Goal: Transaction & Acquisition: Purchase product/service

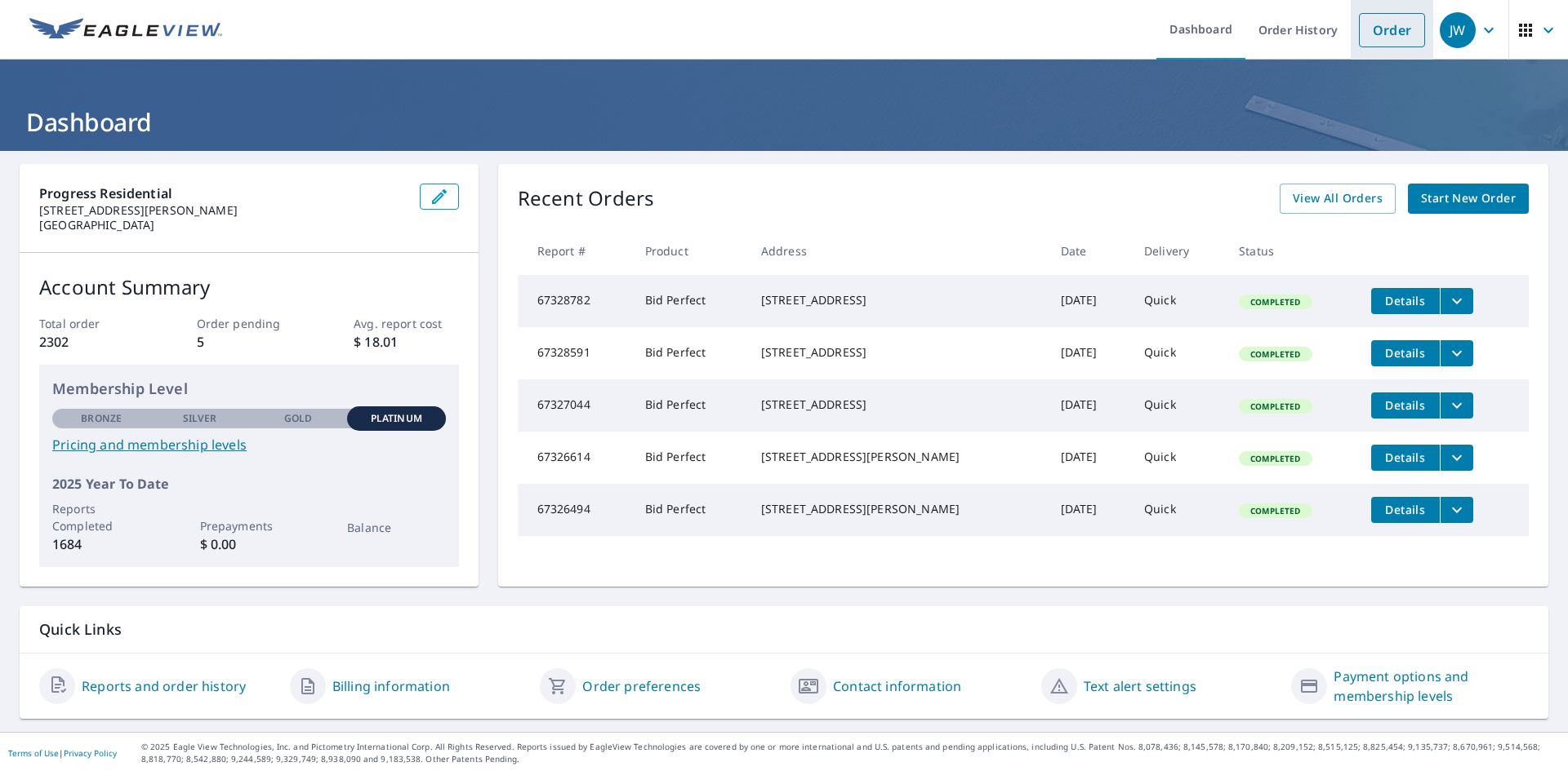
click at [1362, 29] on link "Order" at bounding box center [1392, 30] width 66 height 35
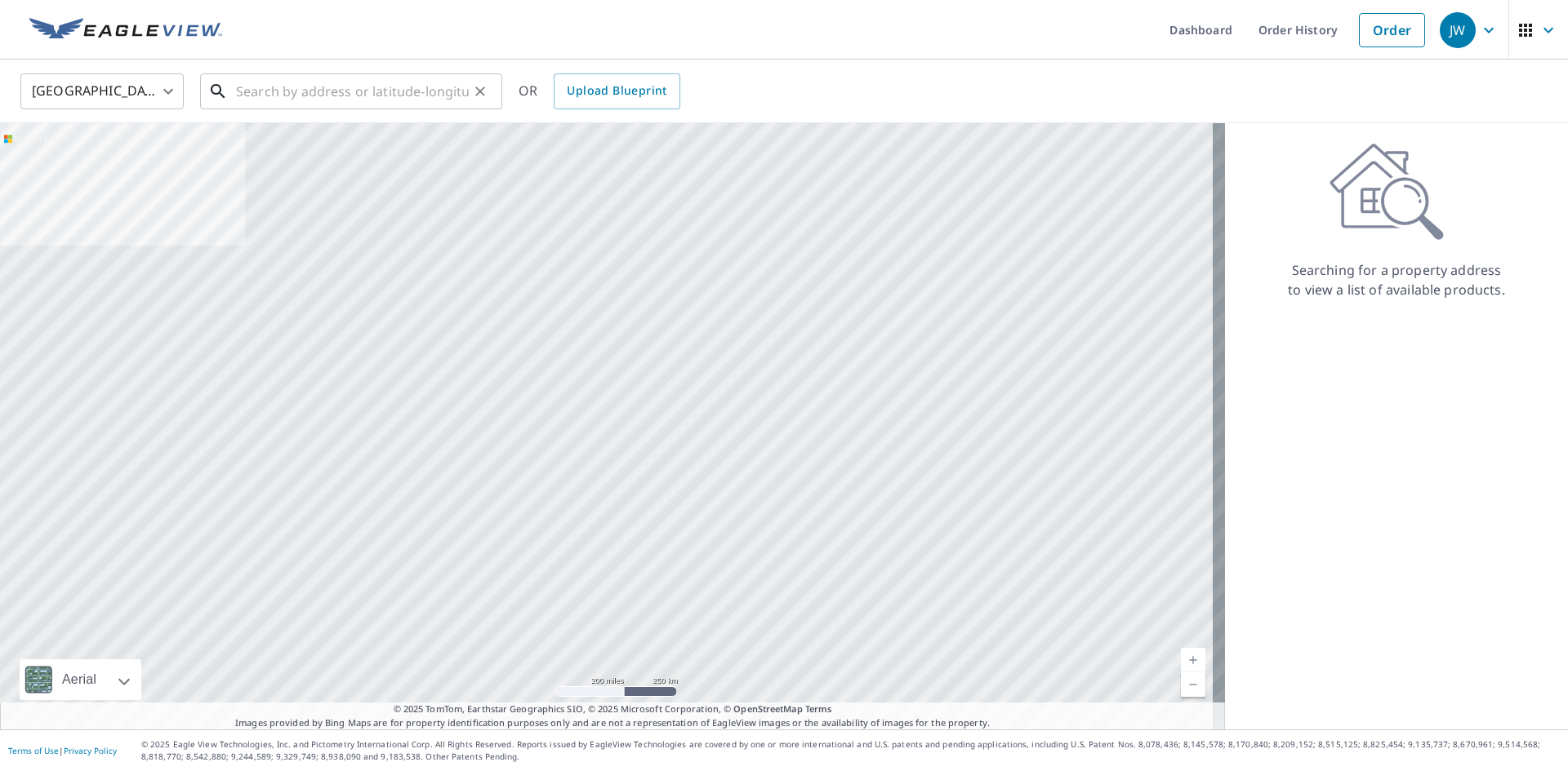
click at [413, 90] on input "text" at bounding box center [352, 91] width 233 height 46
paste input "[STREET_ADDRESS]"
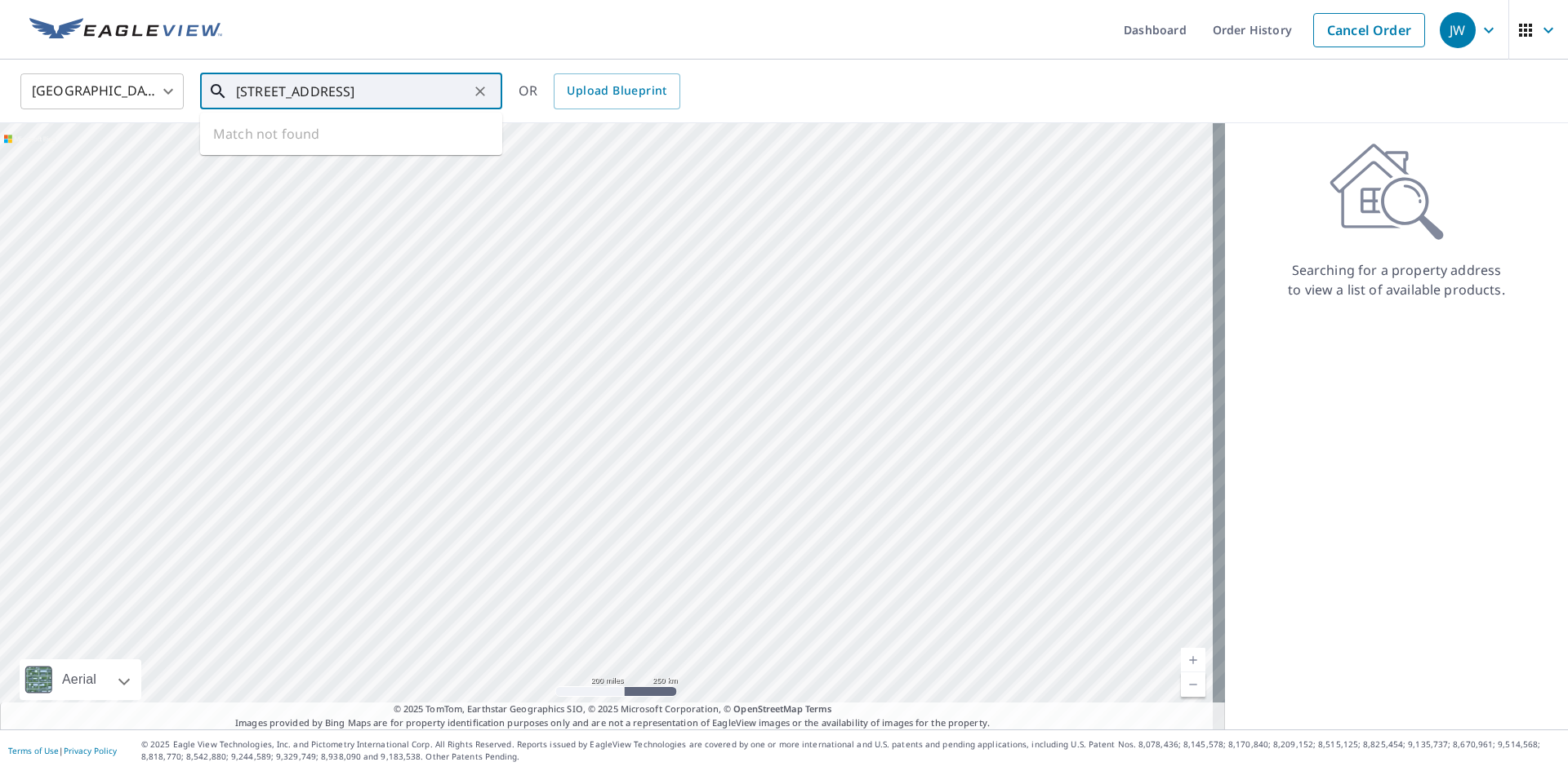
scroll to position [0, 57]
click at [294, 150] on p "[GEOGRAPHIC_DATA]" at bounding box center [361, 157] width 256 height 16
type input "[STREET_ADDRESS]"
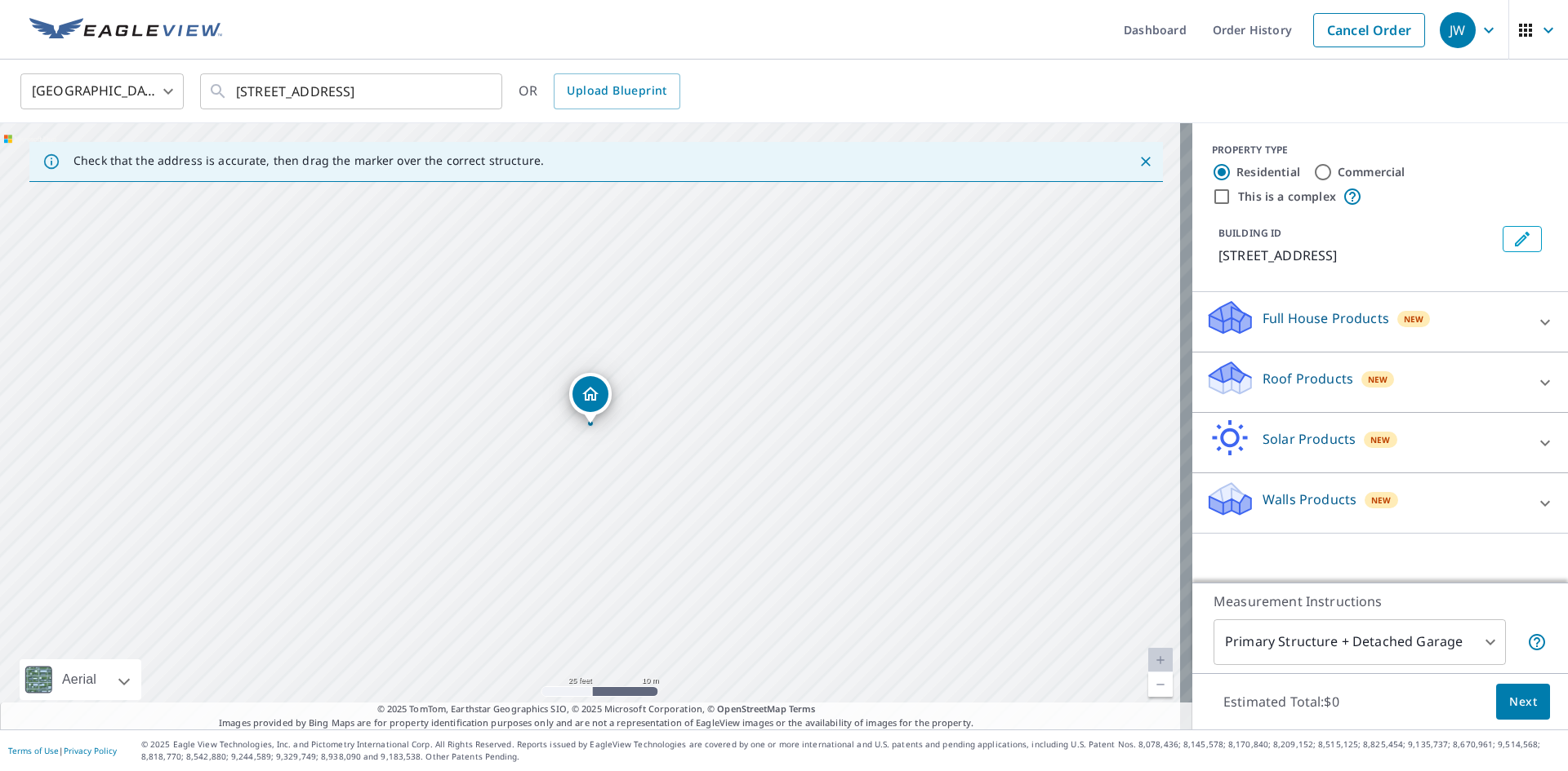
click at [1268, 389] on p "Roof Products" at bounding box center [1307, 378] width 90 height 19
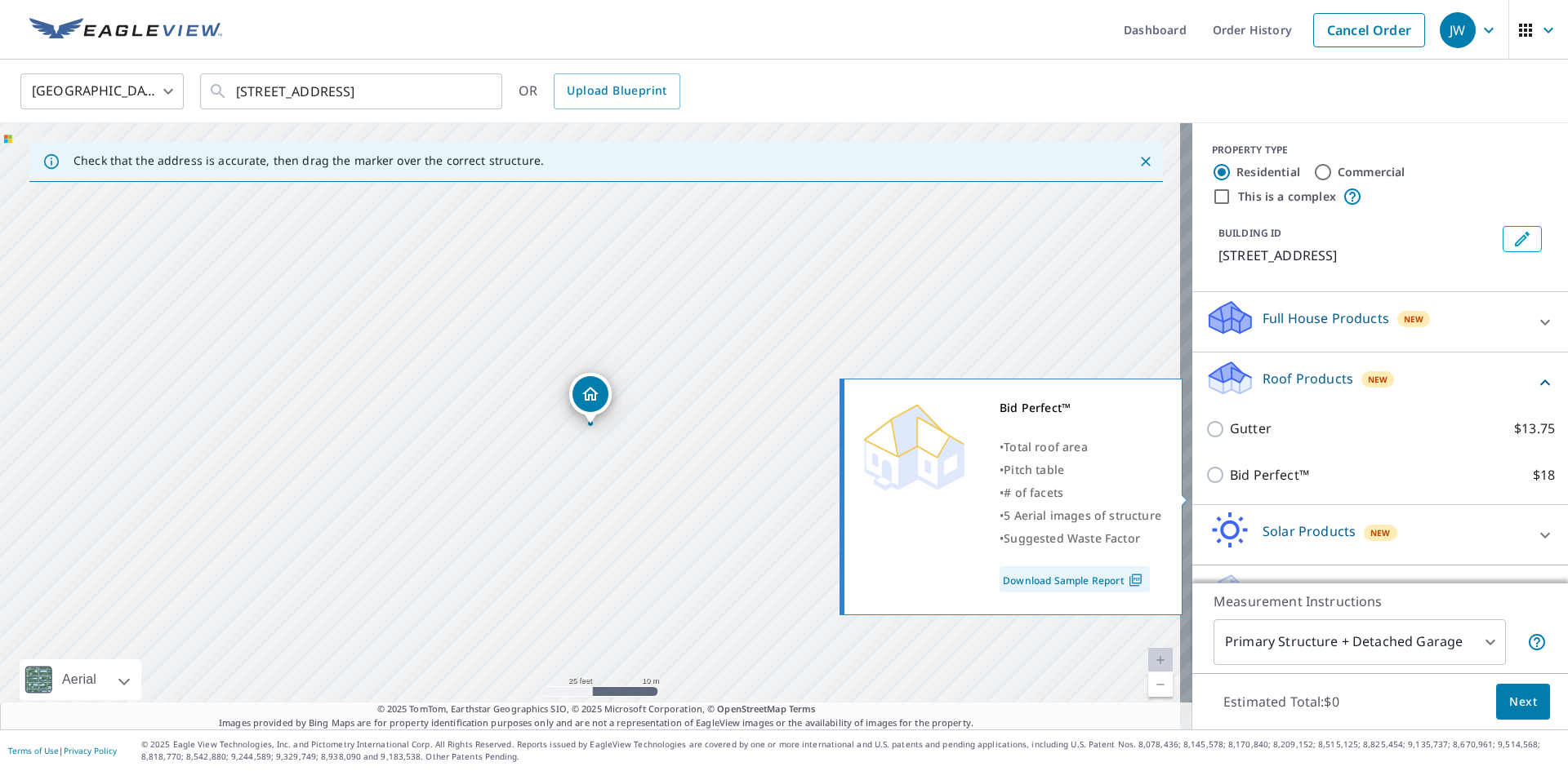
click at [1263, 485] on p "Bid Perfect™" at bounding box center [1269, 475] width 79 height 20
click at [1229, 484] on input "Bid Perfect™ $18" at bounding box center [1217, 474] width 25 height 19
checkbox input "true"
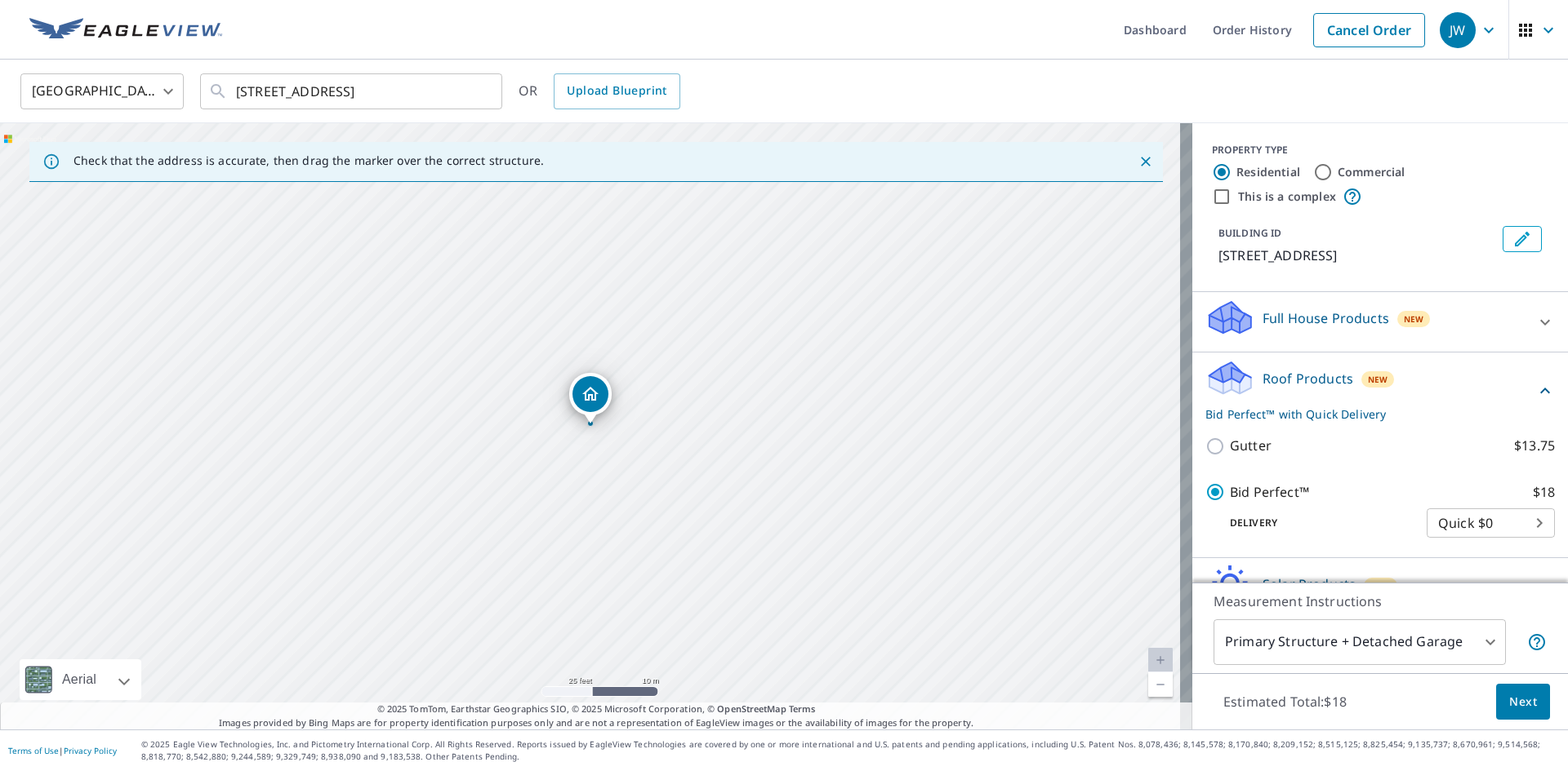
click at [1531, 698] on button "Next" at bounding box center [1522, 703] width 54 height 36
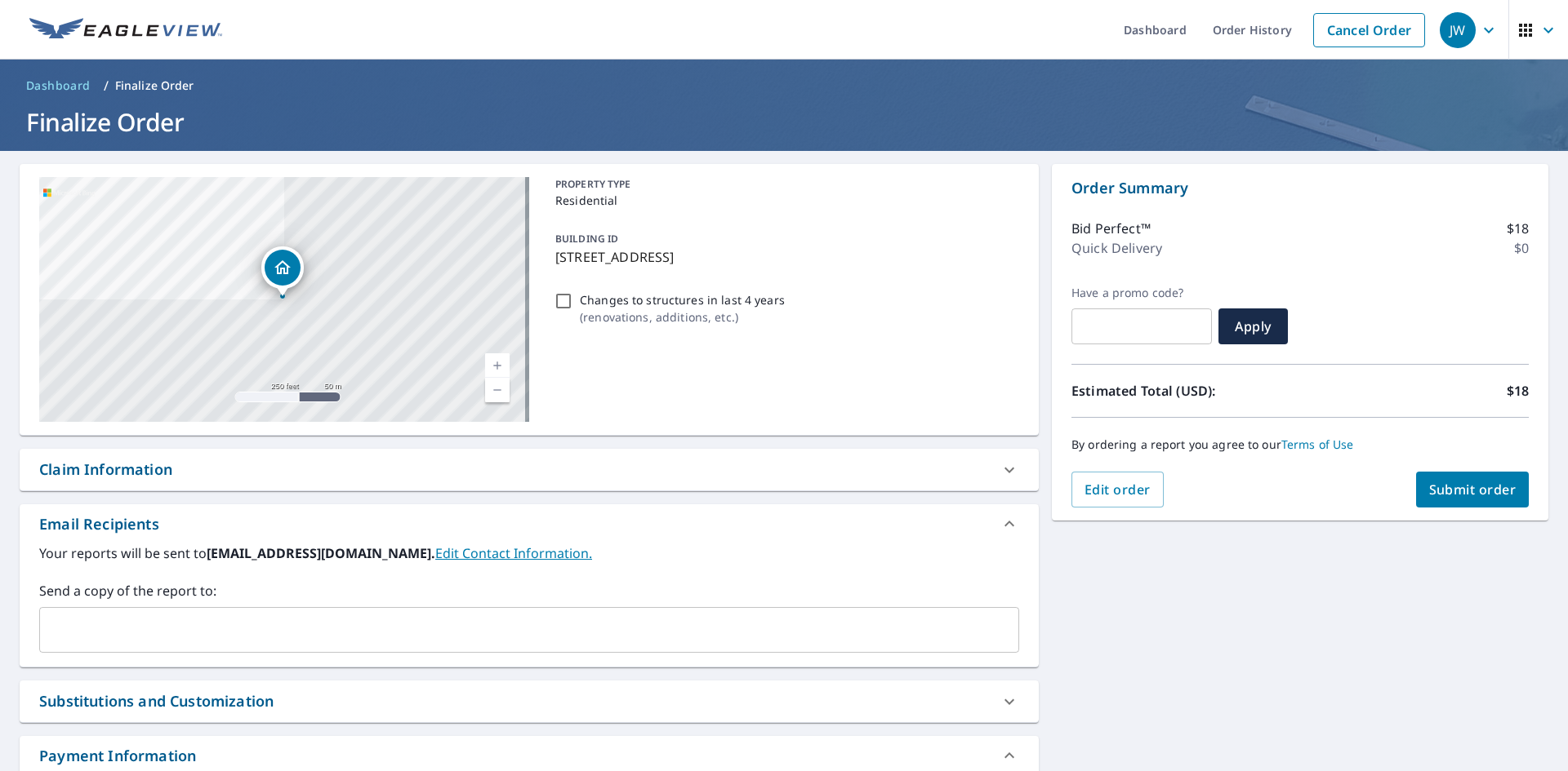
click at [136, 472] on div "Claim Information" at bounding box center [106, 470] width 133 height 22
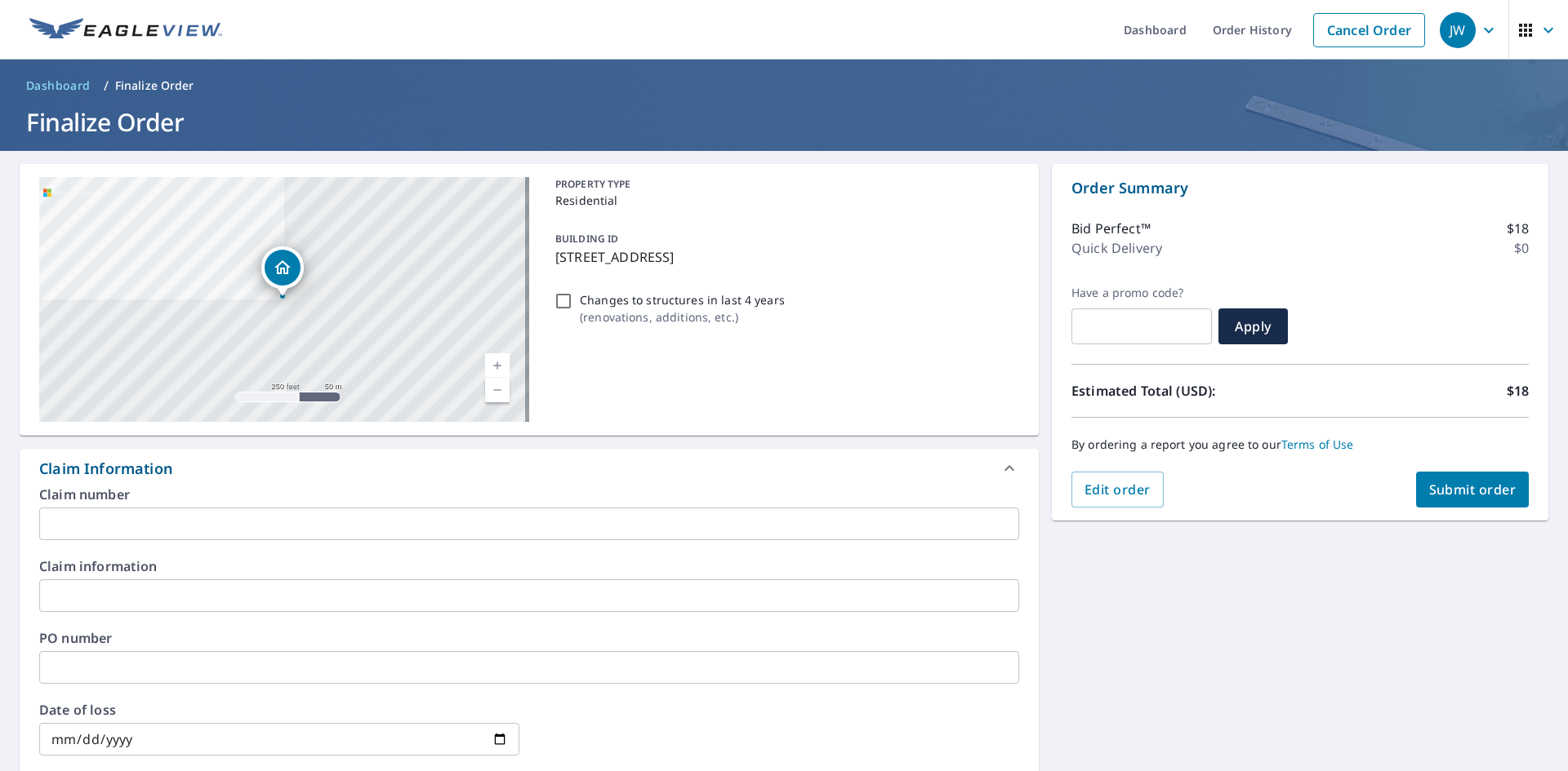
click at [65, 661] on input "text" at bounding box center [529, 668] width 980 height 33
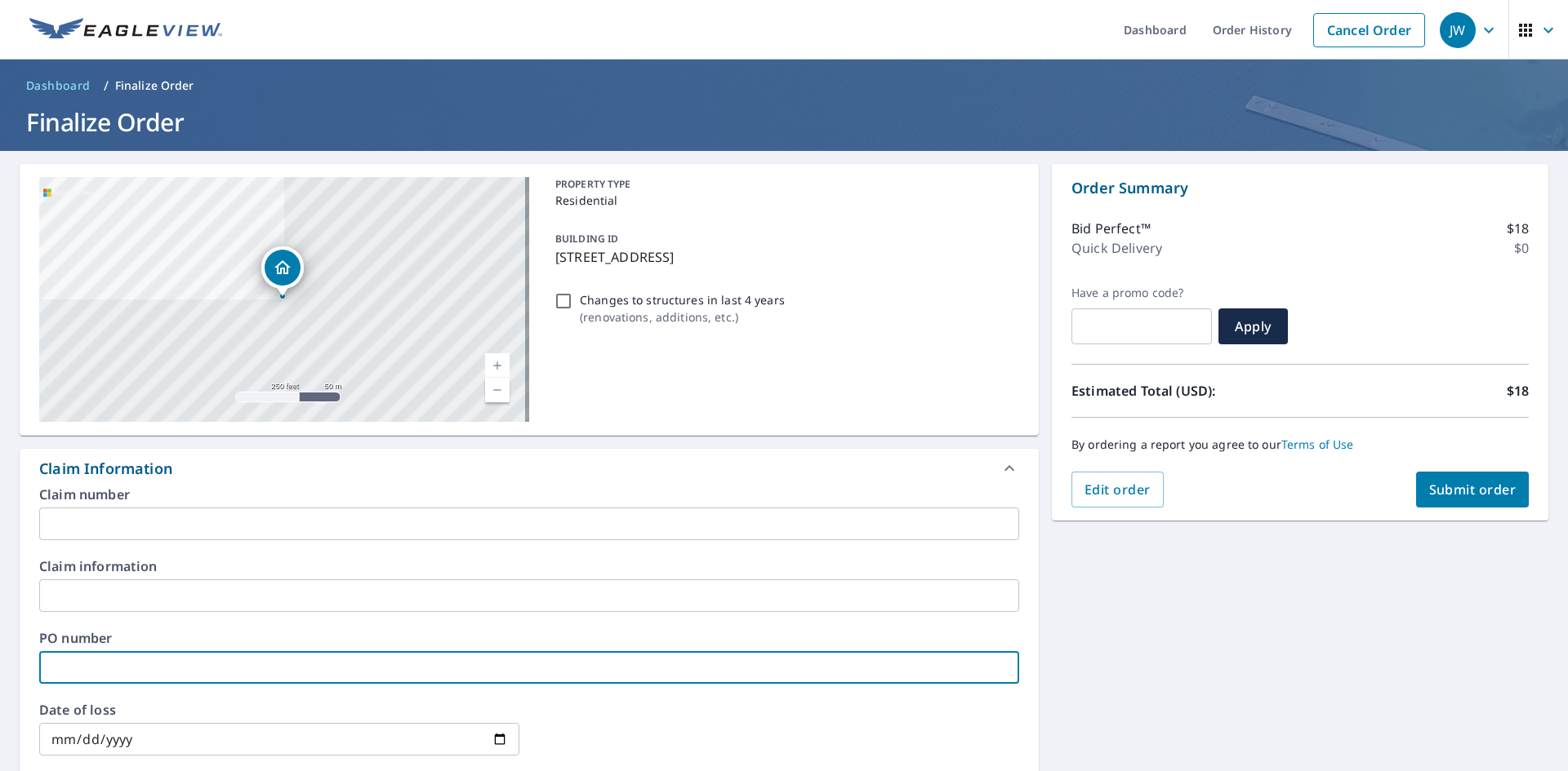
paste input "J006865265"
type input "J006865265"
click at [1294, 623] on div "[STREET_ADDRESS] Aerial Road A standard road map Aerial A detailed look from ab…" at bounding box center [784, 678] width 1568 height 1054
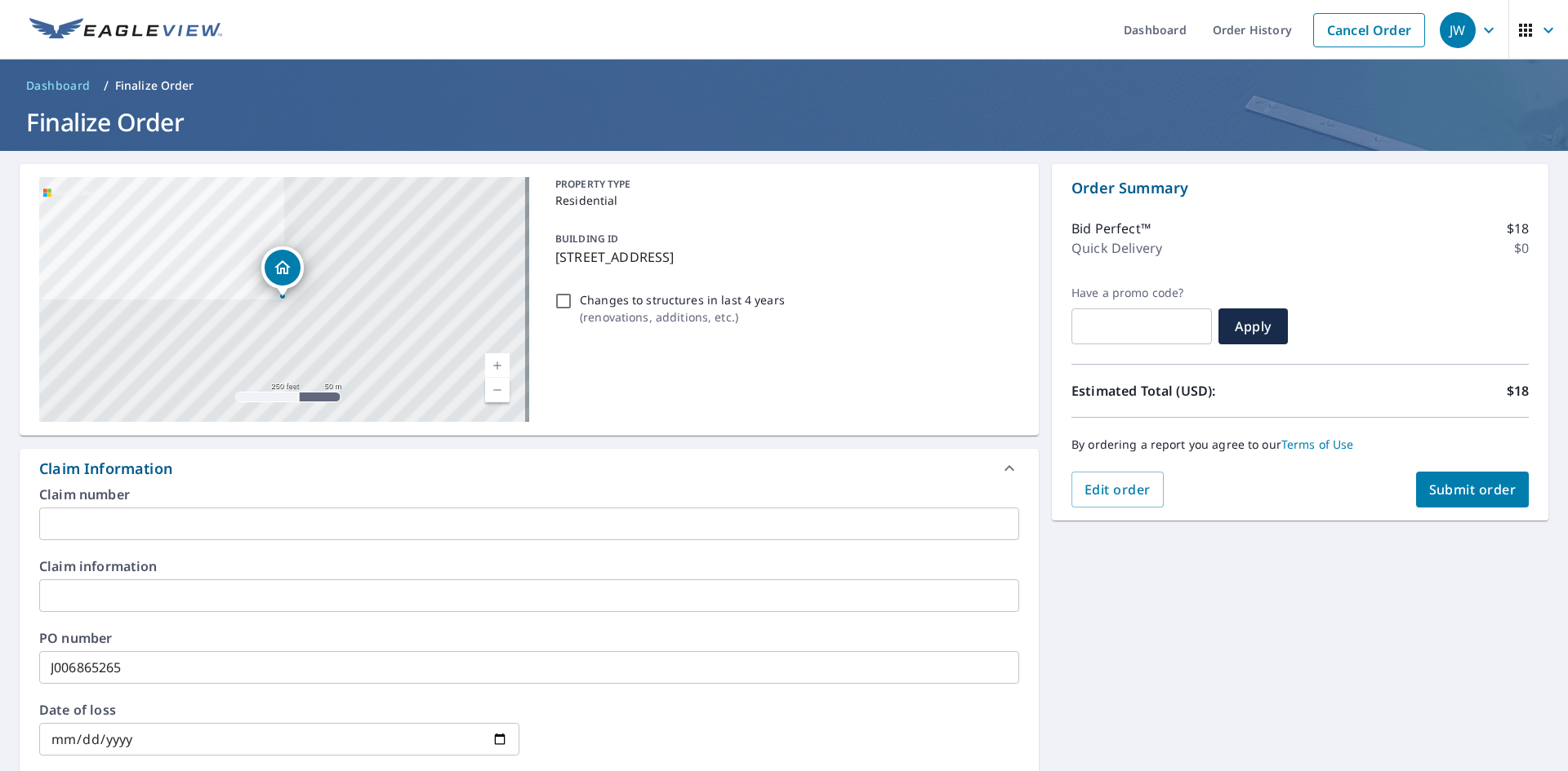
click at [1439, 494] on span "Submit order" at bounding box center [1473, 490] width 88 height 18
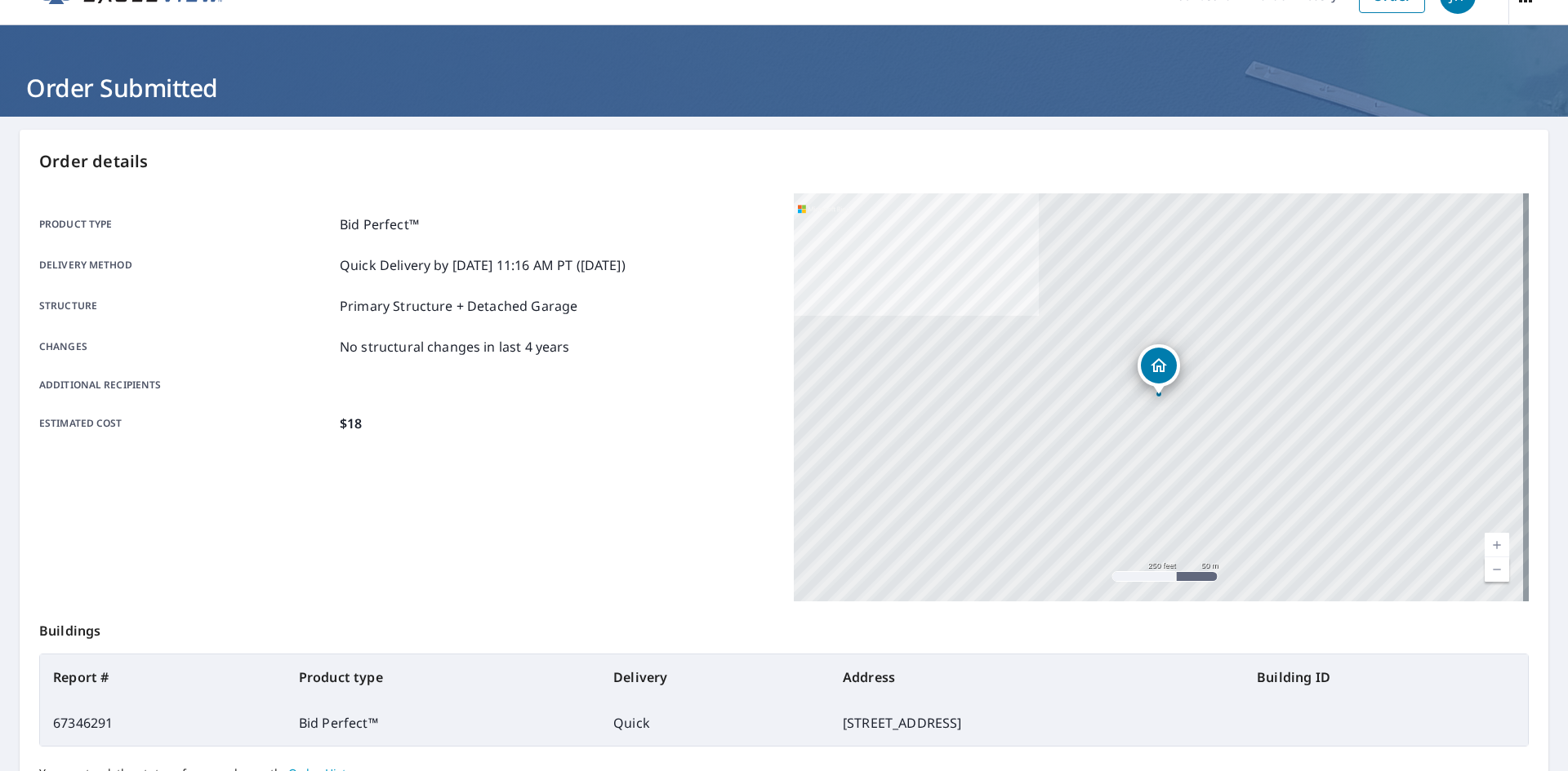
scroll to position [26, 0]
